Goal: Use online tool/utility: Use online tool/utility

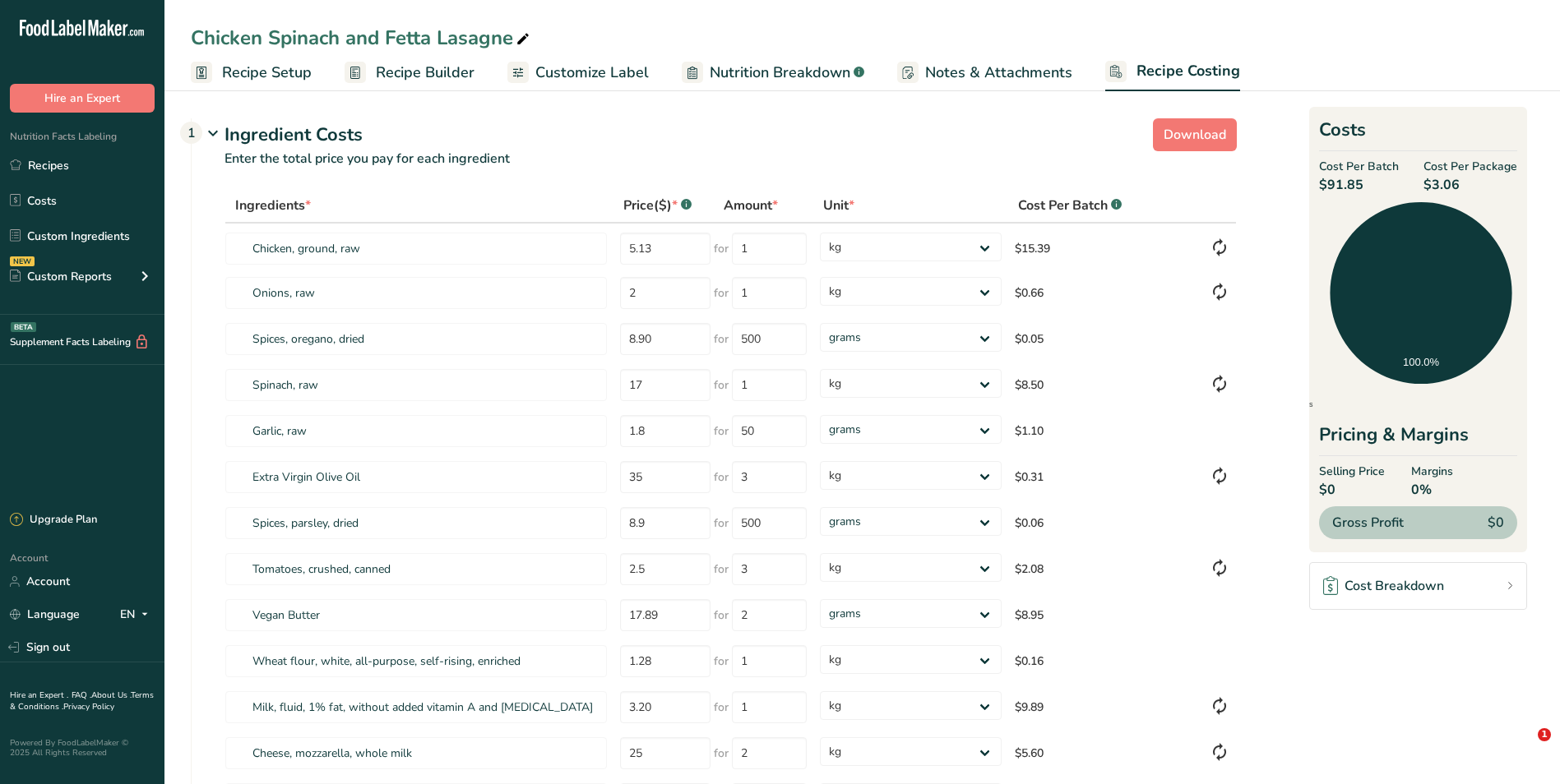
select select "1"
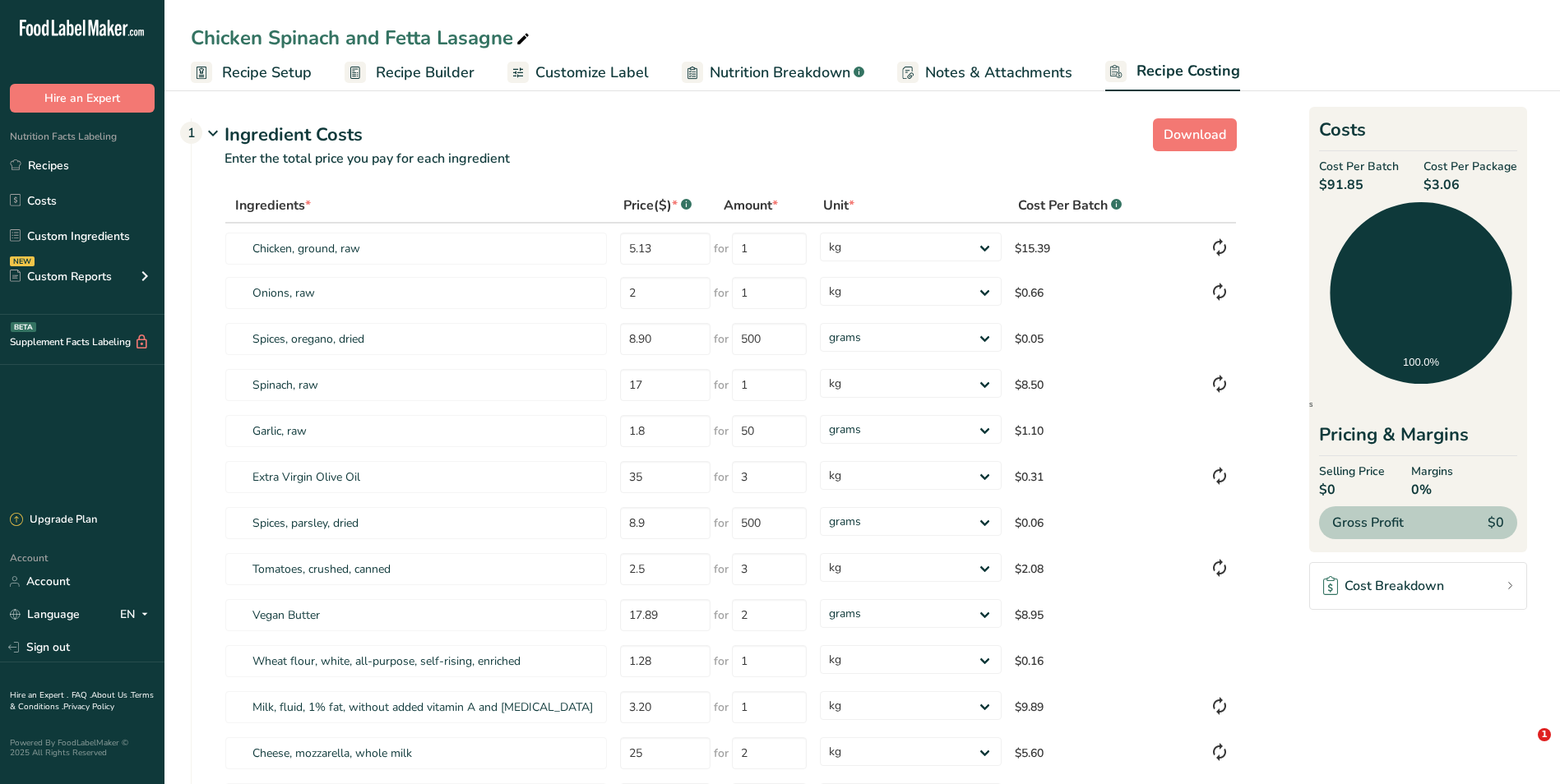
select select "1"
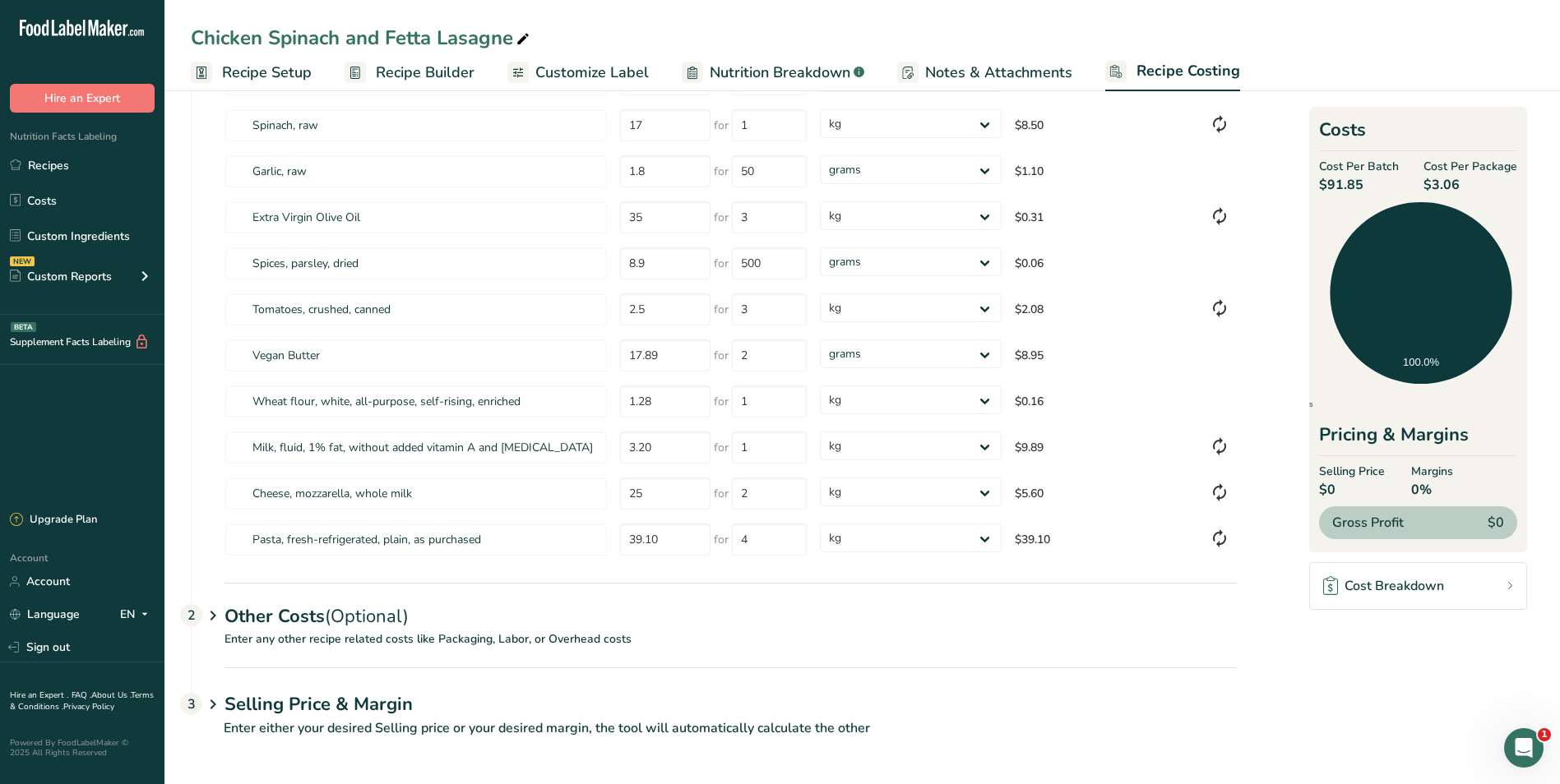
click at [1158, 728] on p "Enter either your desired Selling price or your desired margin, the tool will a…" at bounding box center [714, 738] width 1046 height 39
